Goal: Find specific page/section: Find specific page/section

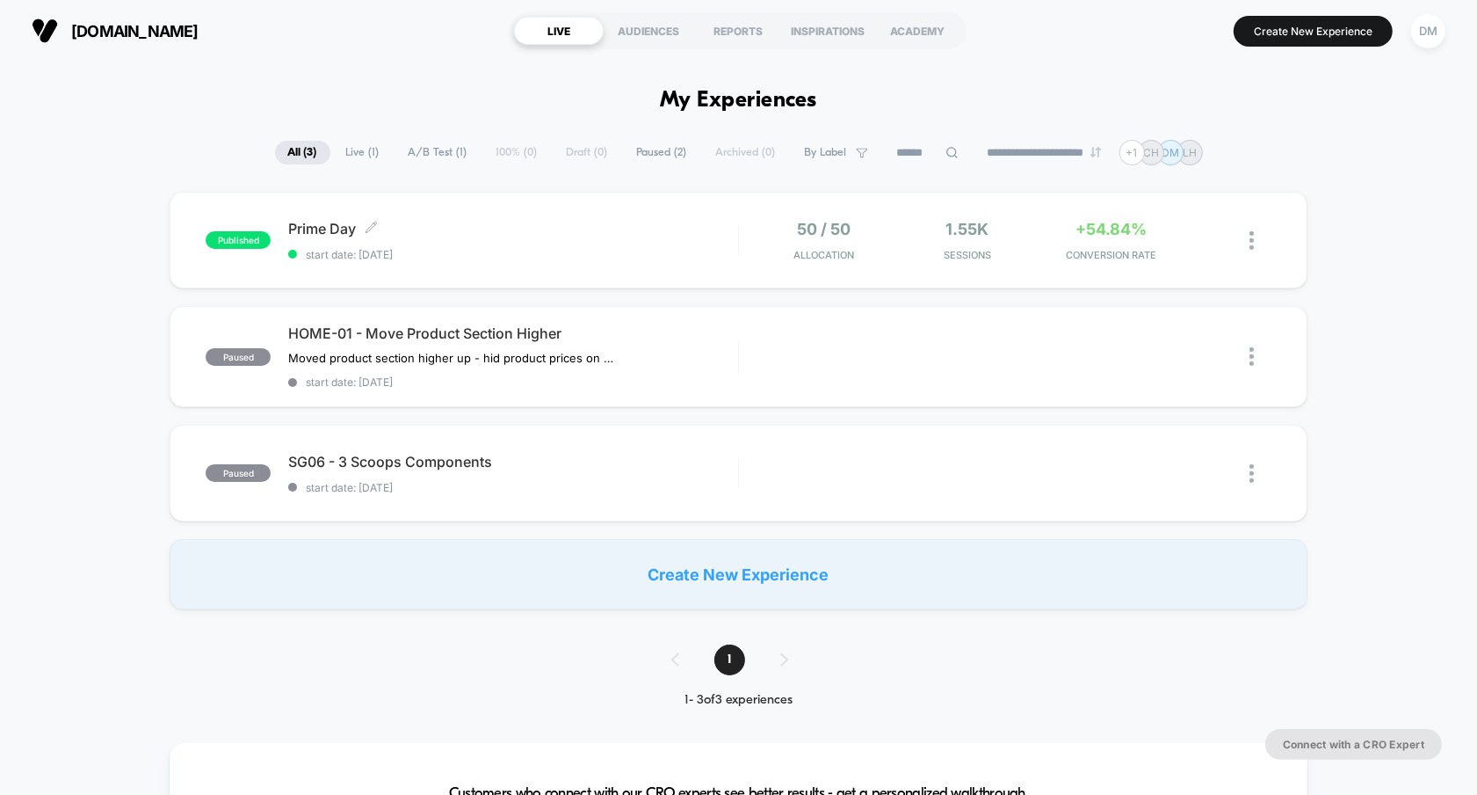
click at [439, 244] on div "Prime Day Click to edit experience details Click to edit experience details sta…" at bounding box center [512, 240] width 449 height 41
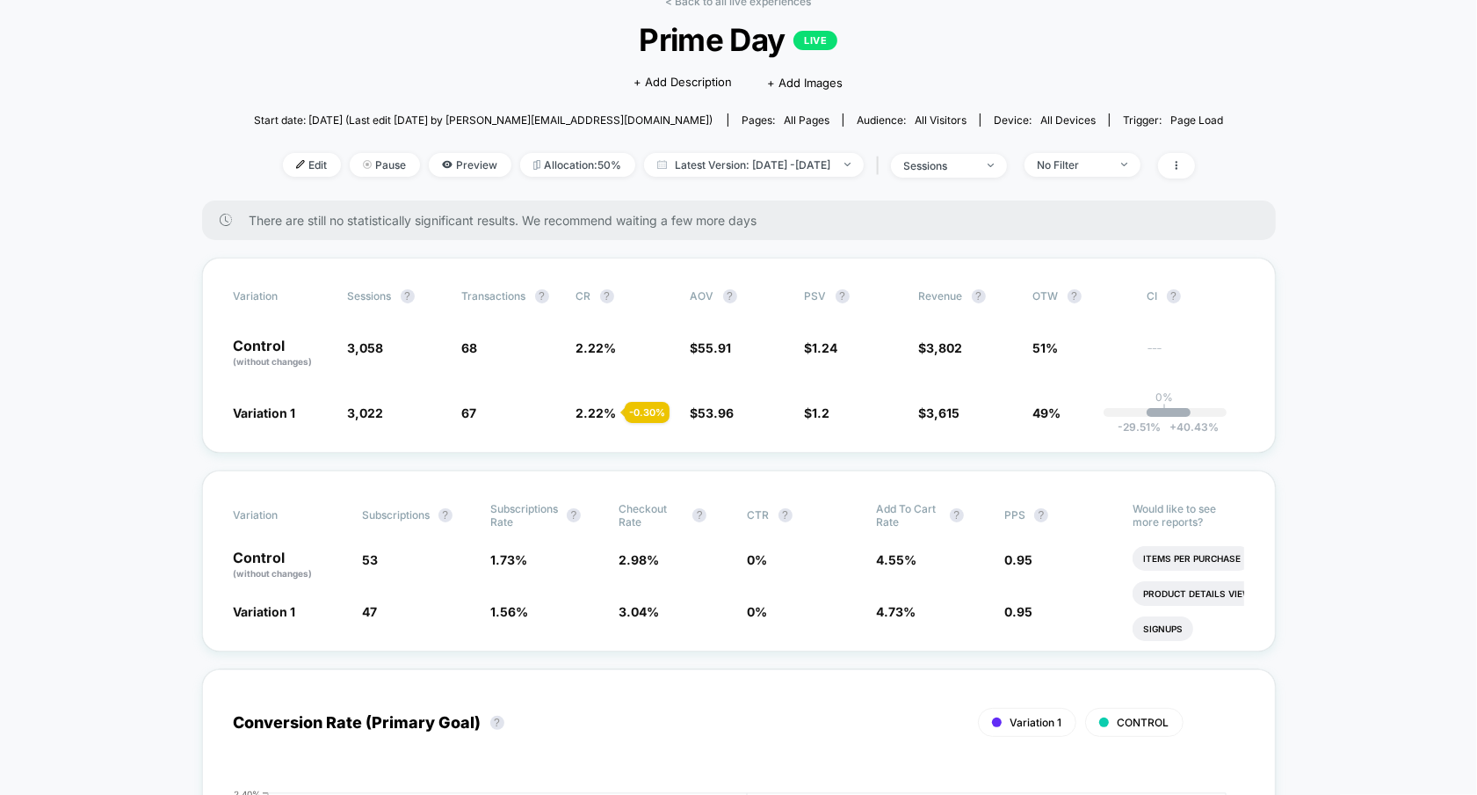
scroll to position [64, 0]
